Goal: Task Accomplishment & Management: Use online tool/utility

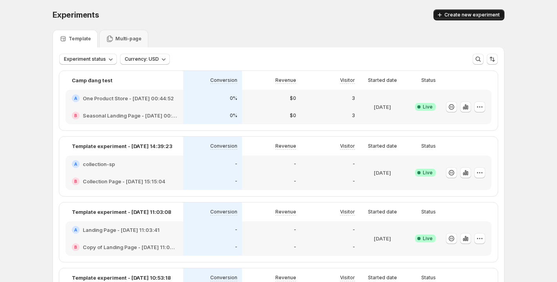
click at [452, 11] on button "Create new experiment" at bounding box center [468, 14] width 71 height 11
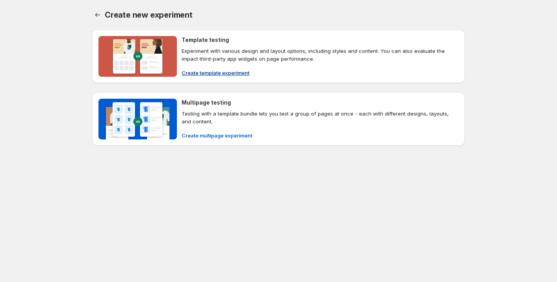
click at [218, 70] on span "Create template experiment" at bounding box center [216, 73] width 68 height 8
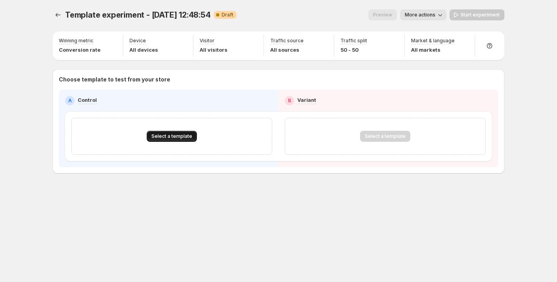
click at [173, 133] on button "Select a template" at bounding box center [172, 136] width 50 height 11
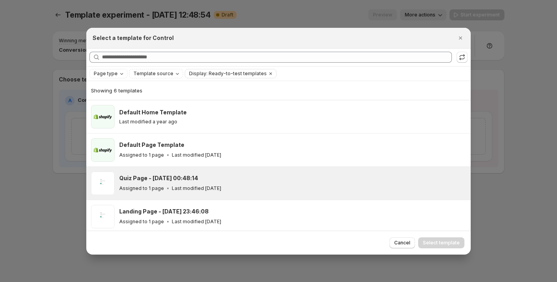
scroll to position [68, 0]
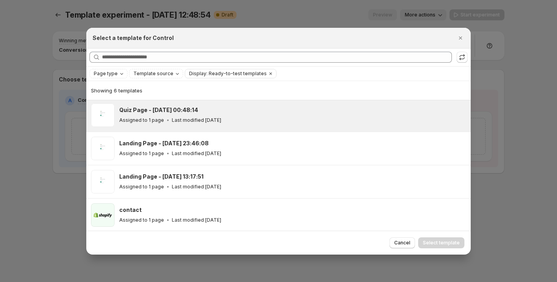
click at [229, 125] on div "Quiz Page - [DATE] 00:48:14 Assigned to 1 page Last modified [DATE]" at bounding box center [292, 116] width 347 height 24
click at [428, 244] on span "Select template" at bounding box center [441, 243] width 37 height 6
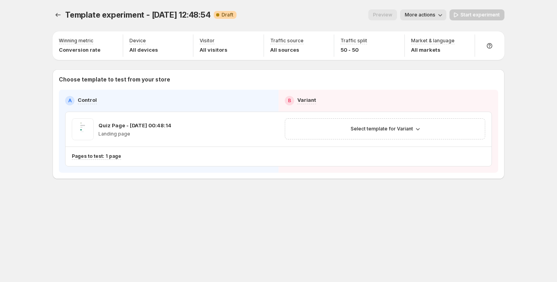
scroll to position [35, 0]
click at [395, 133] on button "Select template for Variant" at bounding box center [385, 128] width 78 height 11
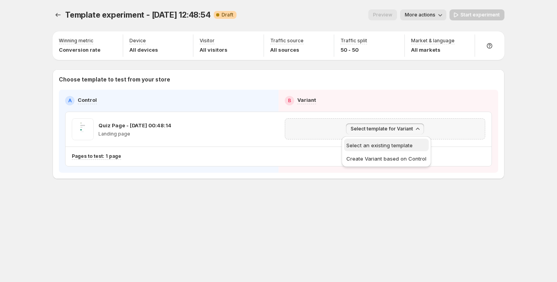
click at [388, 144] on span "Select an existing template" at bounding box center [379, 145] width 66 height 6
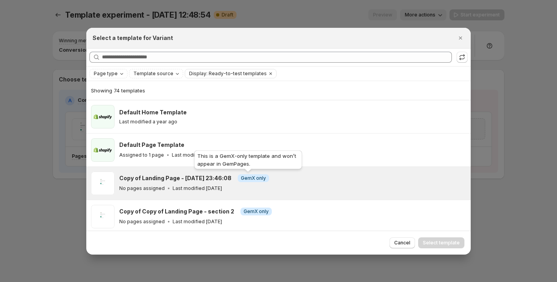
click at [241, 181] on span "GemX only" at bounding box center [253, 178] width 25 height 6
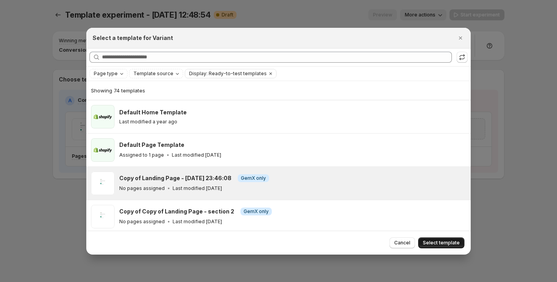
click at [436, 242] on span "Select template" at bounding box center [441, 243] width 37 height 6
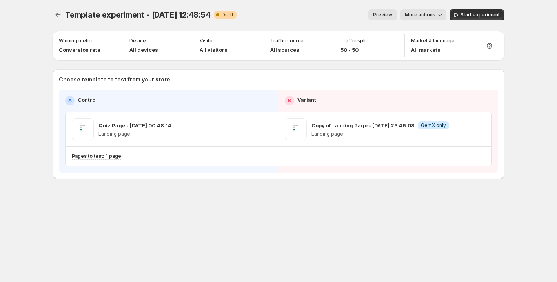
click at [418, 12] on span "More actions" at bounding box center [420, 15] width 31 height 6
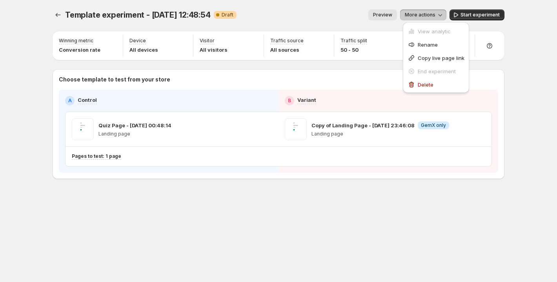
click at [410, 212] on div "Template experiment - [DATE] 12:48:54. This page is ready Template experiment -…" at bounding box center [278, 111] width 470 height 222
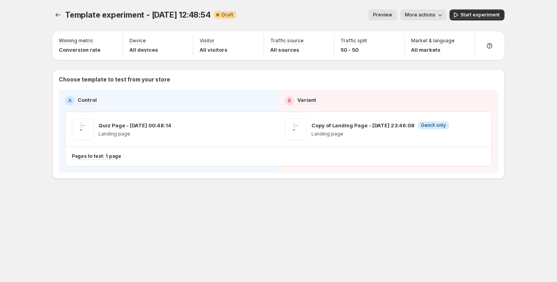
click at [424, 16] on span "More actions" at bounding box center [420, 15] width 31 height 6
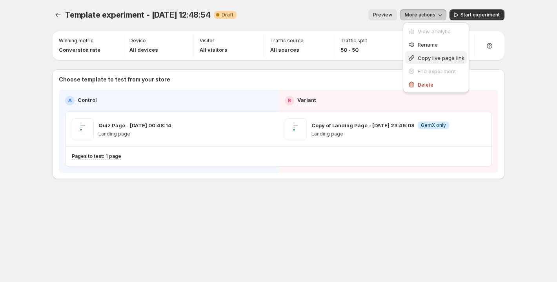
click at [430, 62] on button "Copy live page link" at bounding box center [436, 57] width 62 height 13
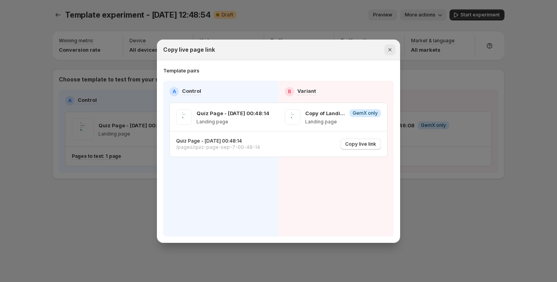
click at [388, 52] on icon "Close" at bounding box center [390, 50] width 8 height 8
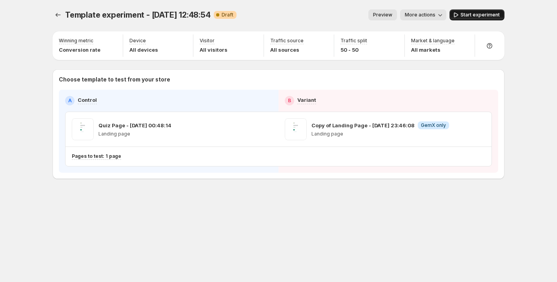
click at [464, 13] on span "Start experiment" at bounding box center [479, 15] width 39 height 6
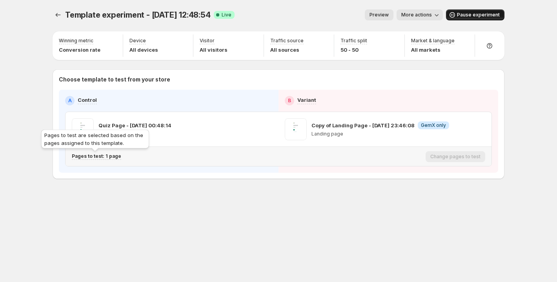
click at [109, 157] on p "Pages to test: 1 page" at bounding box center [96, 156] width 49 height 6
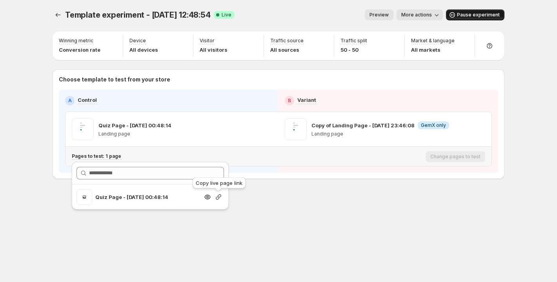
click at [217, 197] on icon "button" at bounding box center [218, 197] width 8 height 8
click at [218, 196] on icon "button" at bounding box center [218, 196] width 5 height 5
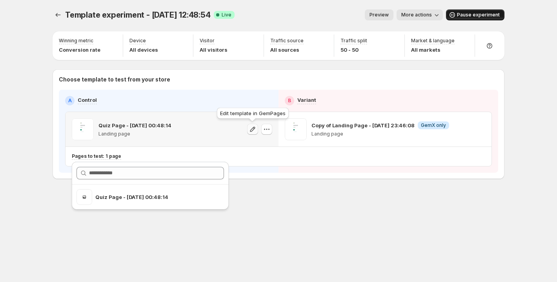
click at [254, 130] on icon "button" at bounding box center [253, 129] width 8 height 8
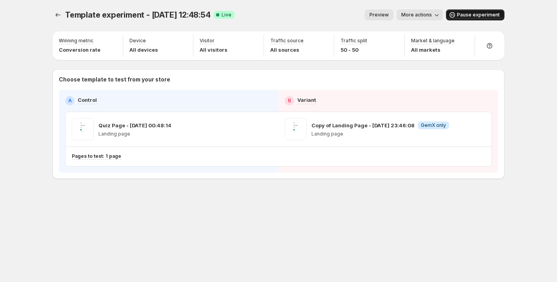
click at [463, 13] on span "Pause experiment" at bounding box center [478, 15] width 43 height 6
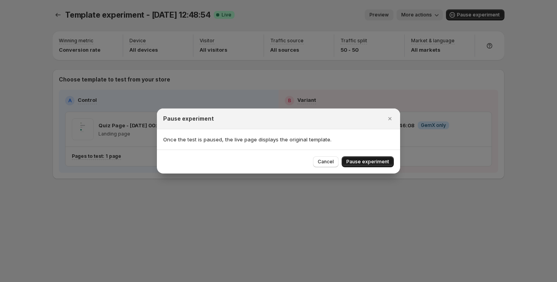
click at [364, 162] on span "Pause experiment" at bounding box center [367, 162] width 43 height 6
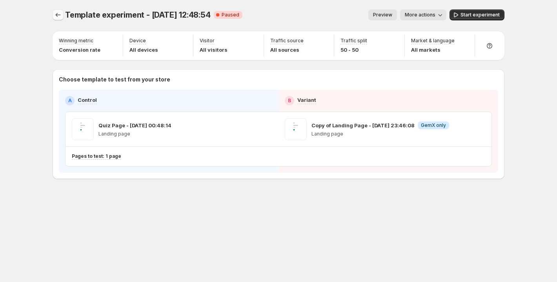
click at [58, 12] on icon "Experiments" at bounding box center [58, 15] width 8 height 8
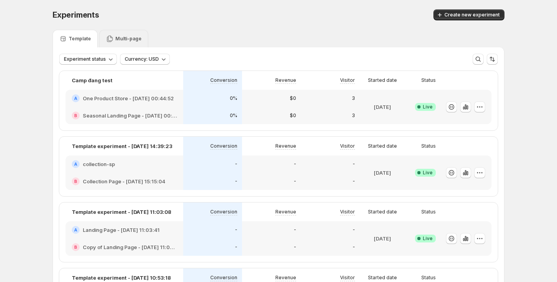
click at [129, 36] on p "Multi-page" at bounding box center [128, 39] width 26 height 6
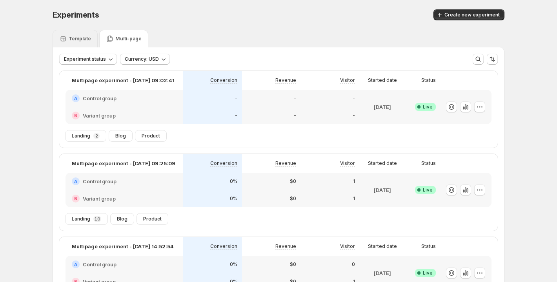
click at [65, 38] on icon at bounding box center [63, 38] width 5 height 5
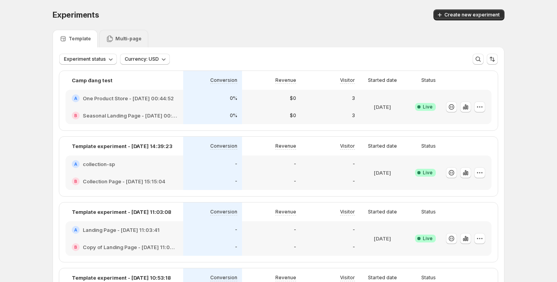
click at [120, 40] on p "Multi-page" at bounding box center [128, 39] width 26 height 6
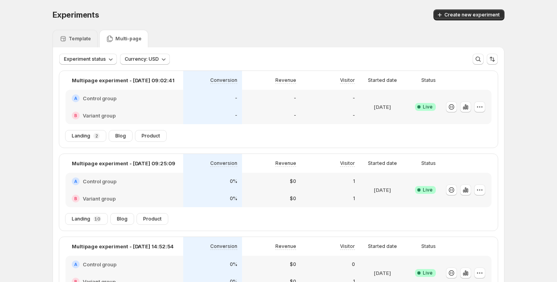
click at [80, 39] on p "Template" at bounding box center [80, 39] width 22 height 6
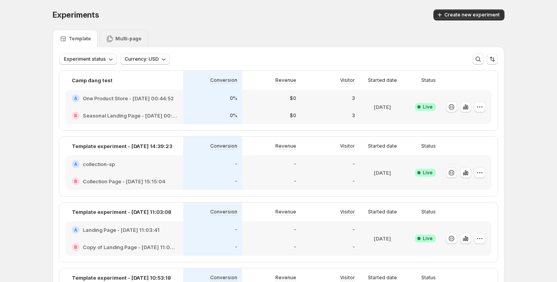
click at [109, 39] on icon at bounding box center [110, 39] width 8 height 8
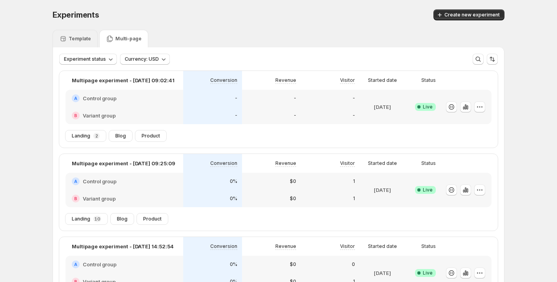
click at [81, 39] on p "Template" at bounding box center [80, 39] width 22 height 6
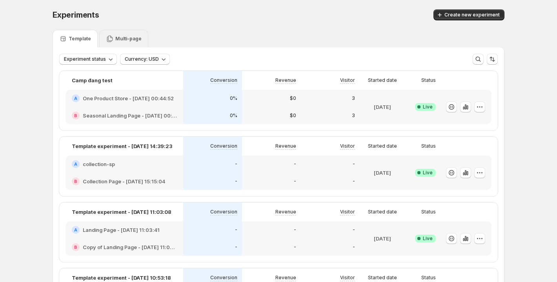
click at [112, 38] on icon at bounding box center [110, 39] width 8 height 8
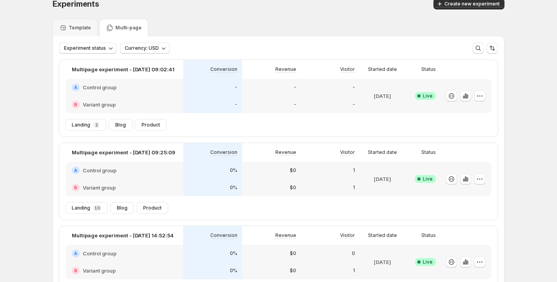
scroll to position [10, 0]
click at [209, 93] on div "-" at bounding box center [212, 88] width 59 height 17
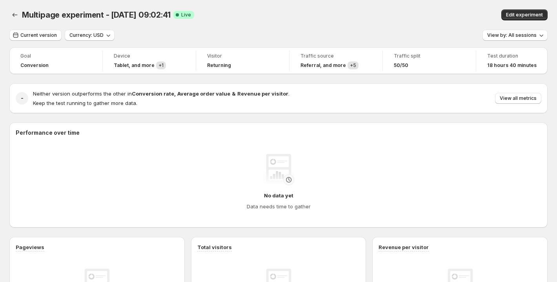
click at [405, 63] on span "50/50" at bounding box center [401, 65] width 15 height 6
click at [443, 63] on div "50/50" at bounding box center [429, 65] width 71 height 6
click at [421, 63] on div "50/50" at bounding box center [429, 65] width 71 height 6
click at [513, 13] on span "Edit experiment" at bounding box center [524, 15] width 37 height 6
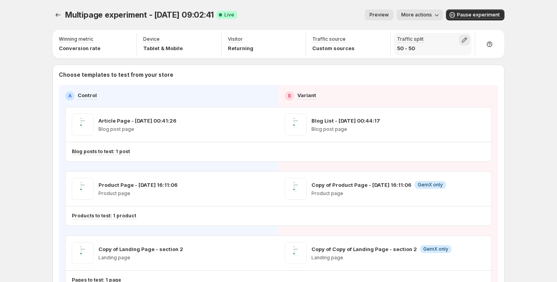
click at [468, 38] on icon "button" at bounding box center [464, 40] width 8 height 8
drag, startPoint x: 466, startPoint y: 58, endPoint x: 544, endPoint y: 62, distance: 77.7
type input "***"
click at [525, 62] on input "range" at bounding box center [468, 56] width 113 height 11
click at [527, 106] on div "Multipage experiment - [DATE] 09:02:41. This page is ready Multipage experiment…" at bounding box center [278, 213] width 557 height 427
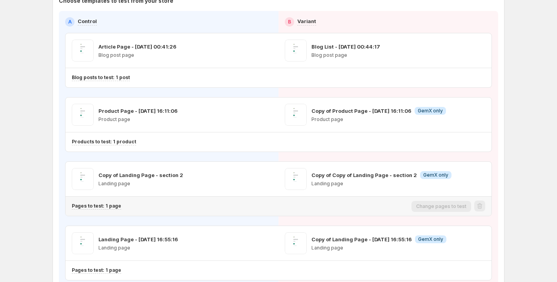
scroll to position [115, 0]
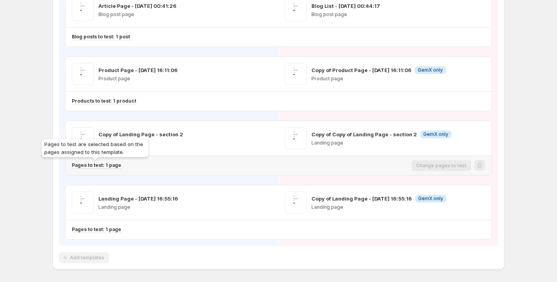
click at [110, 164] on p "Pages to test: 1 page" at bounding box center [96, 165] width 49 height 6
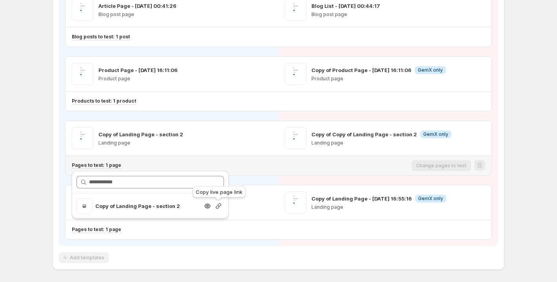
click at [218, 203] on icon "button" at bounding box center [218, 206] width 8 height 8
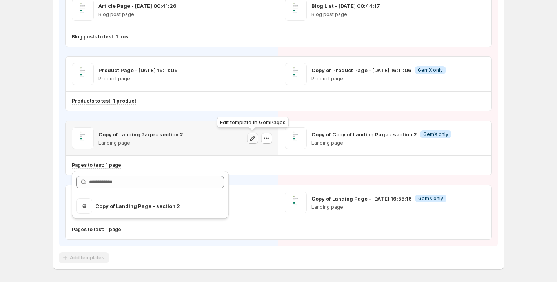
click at [251, 139] on icon "button" at bounding box center [253, 138] width 8 height 8
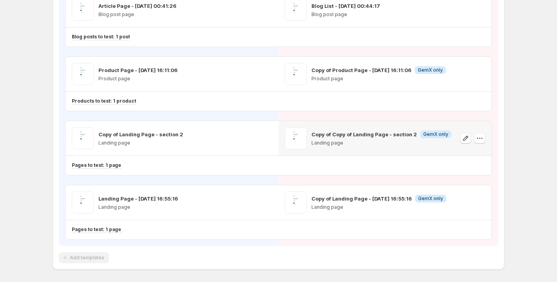
scroll to position [0, 0]
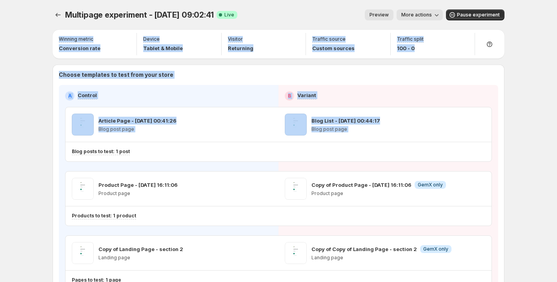
drag, startPoint x: 385, startPoint y: 145, endPoint x: 311, endPoint y: 75, distance: 101.5
click at [311, 75] on div "Choose templates to test from your store A Control B Variant Article Page - [DA…" at bounding box center [278, 225] width 439 height 308
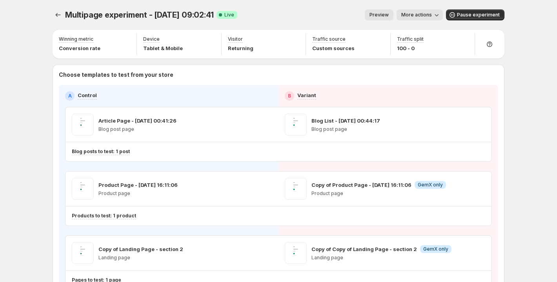
click at [325, 1] on div "Multipage experiment - [DATE] 09:02:41. This page is ready Multipage experiment…" at bounding box center [279, 15] width 452 height 30
